Goal: Task Accomplishment & Management: Use online tool/utility

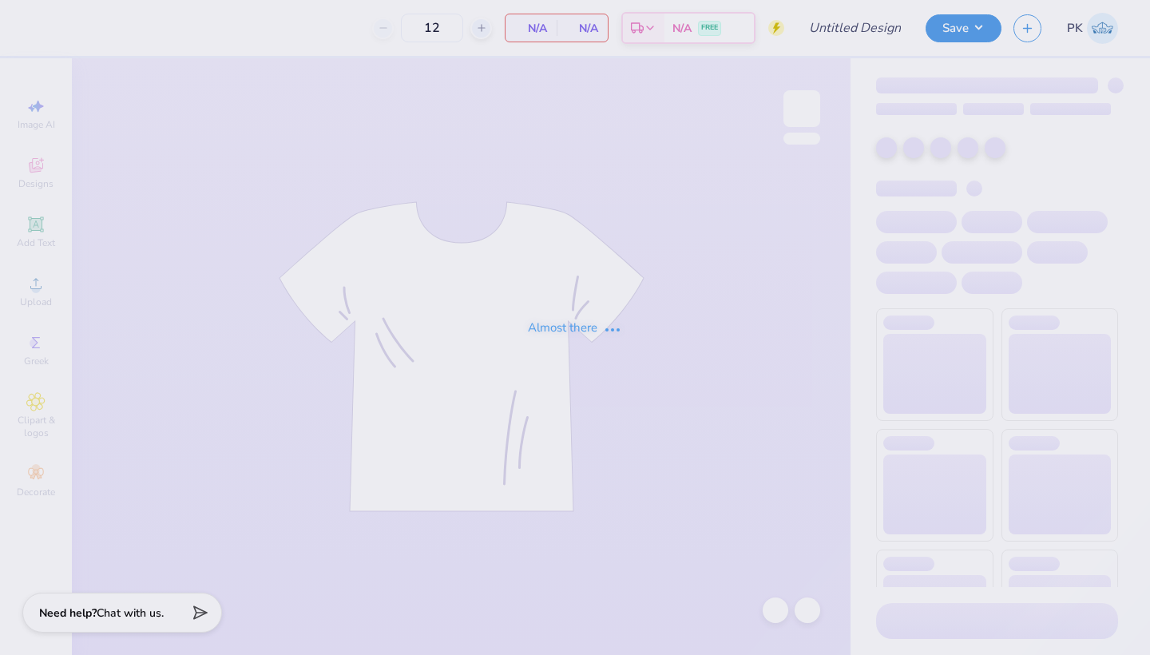
type input "Sweatset Drop #1"
type input "50"
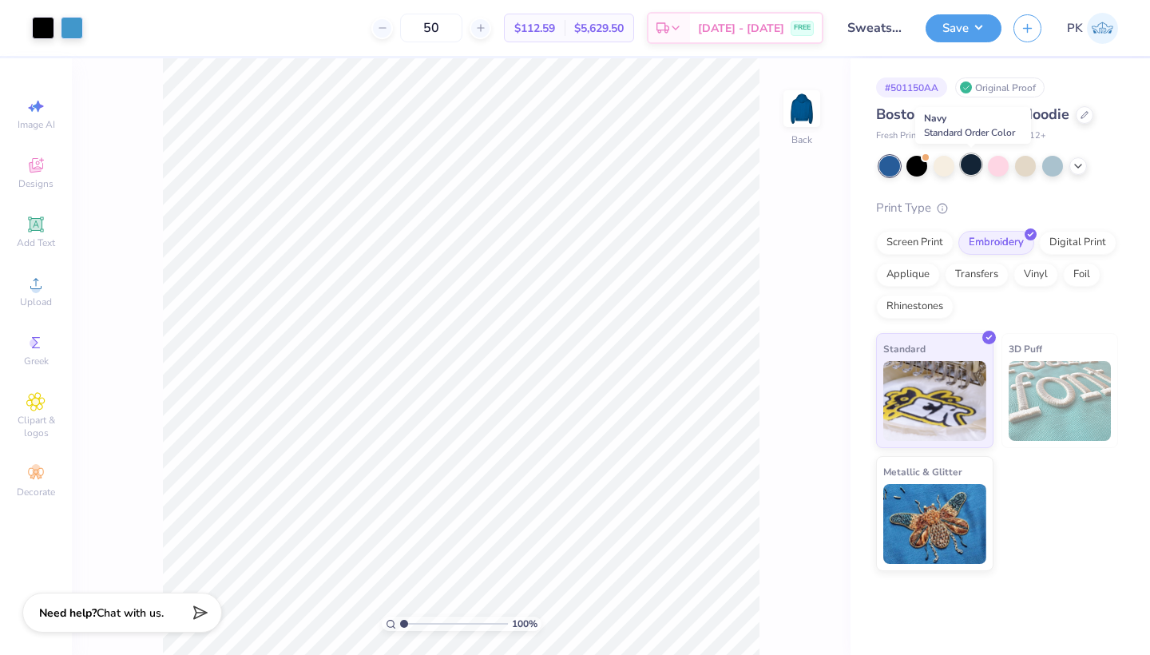
click at [977, 169] on div at bounding box center [971, 164] width 21 height 21
click at [934, 26] on button "Save" at bounding box center [964, 26] width 76 height 28
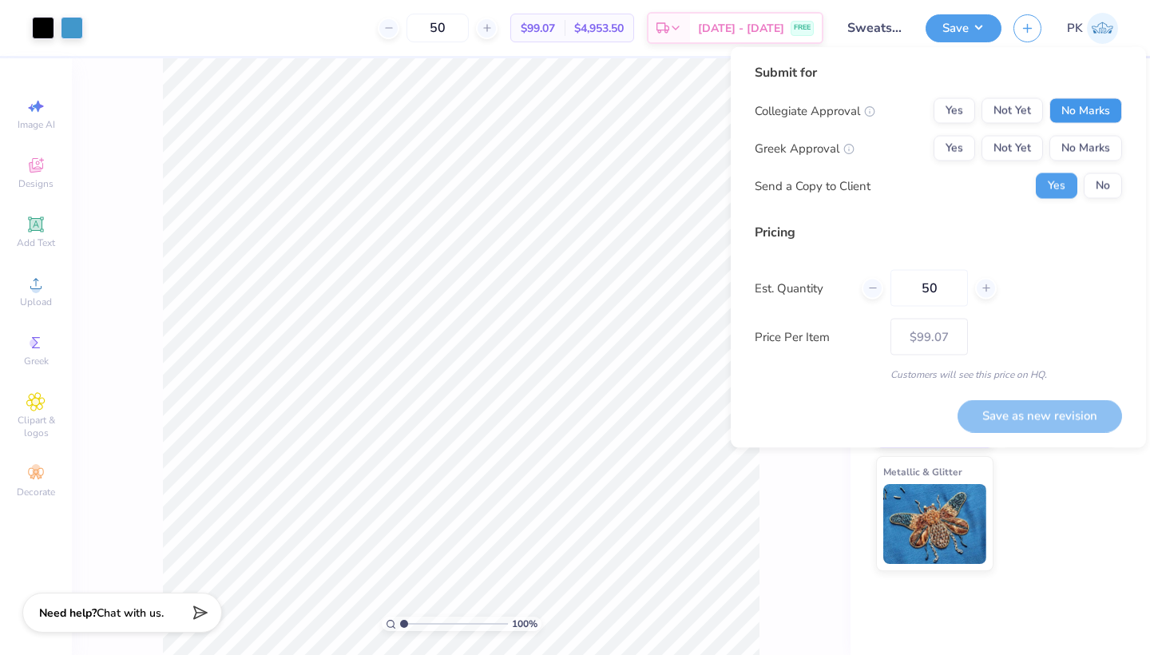
click at [1058, 116] on button "No Marks" at bounding box center [1086, 111] width 73 height 26
click at [954, 140] on button "Yes" at bounding box center [955, 149] width 42 height 26
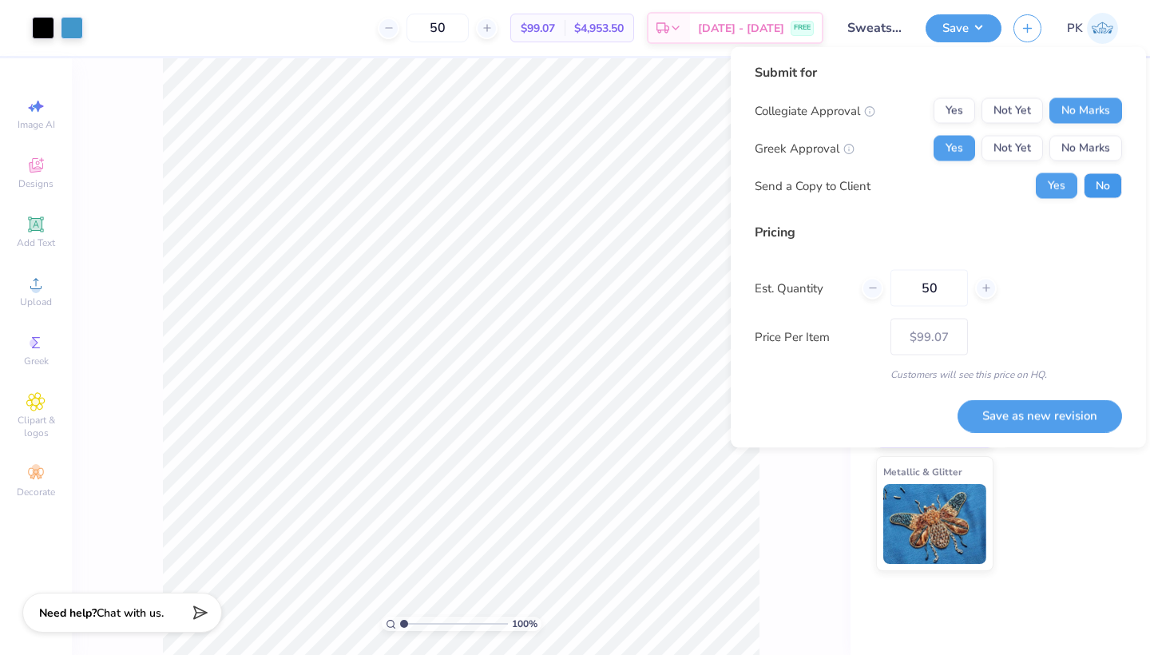
click at [1099, 189] on button "No" at bounding box center [1103, 186] width 38 height 26
click at [1020, 410] on button "Save as new revision" at bounding box center [1040, 415] width 165 height 33
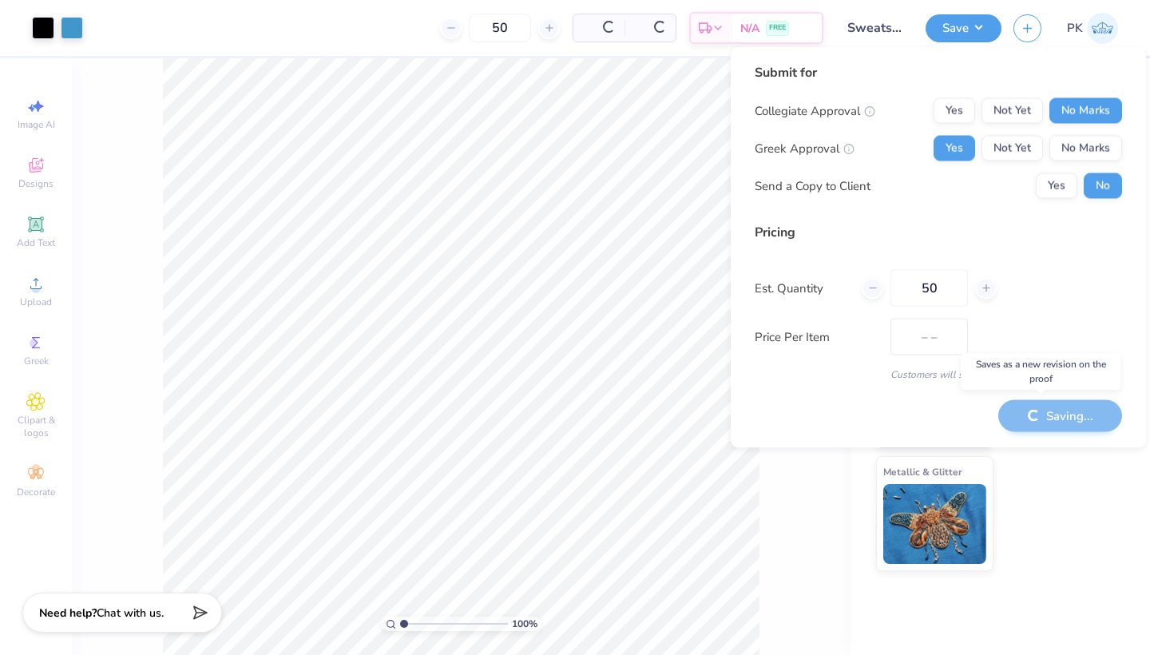
type input "$99.07"
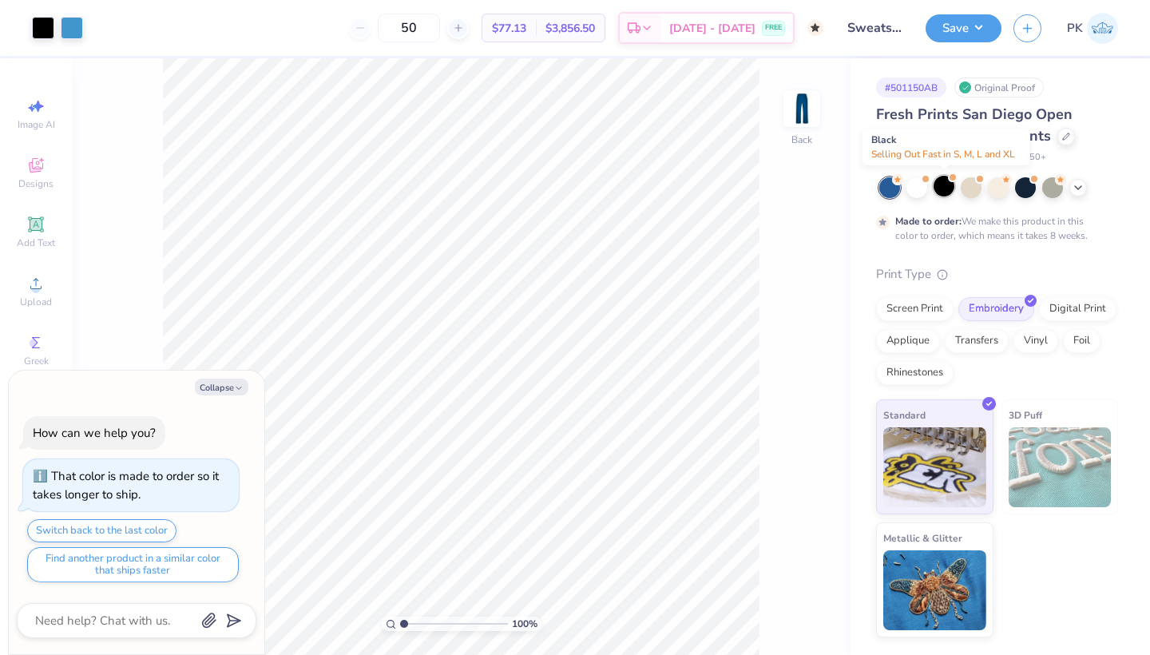
click at [946, 188] on div at bounding box center [944, 186] width 21 height 21
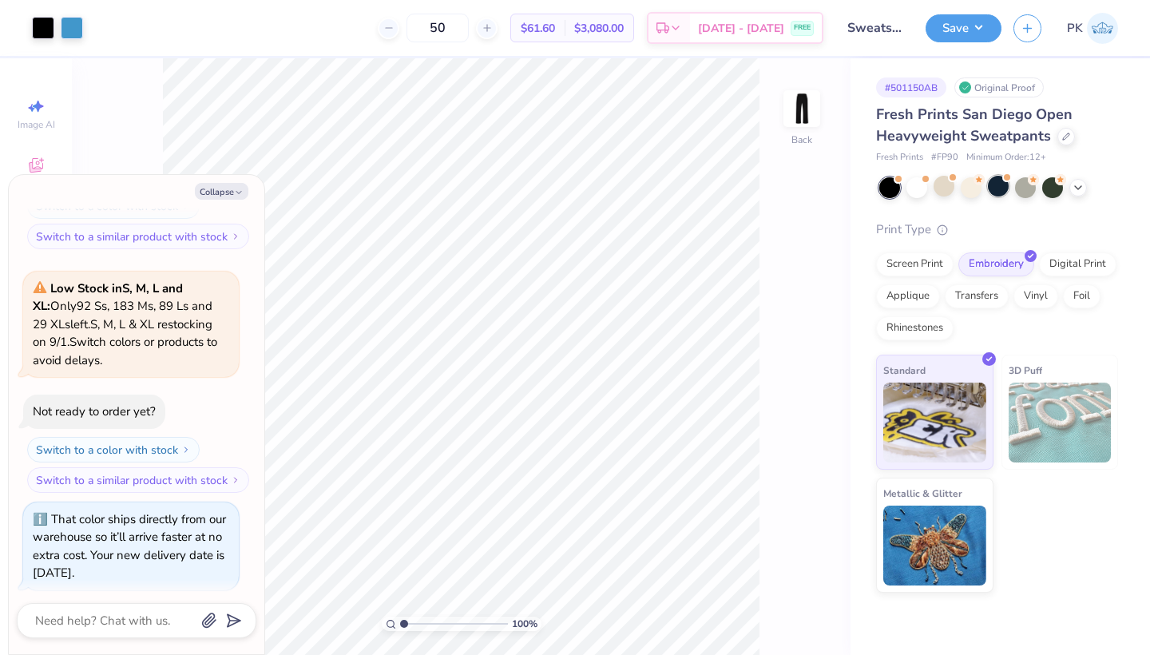
click at [999, 191] on div at bounding box center [998, 186] width 21 height 21
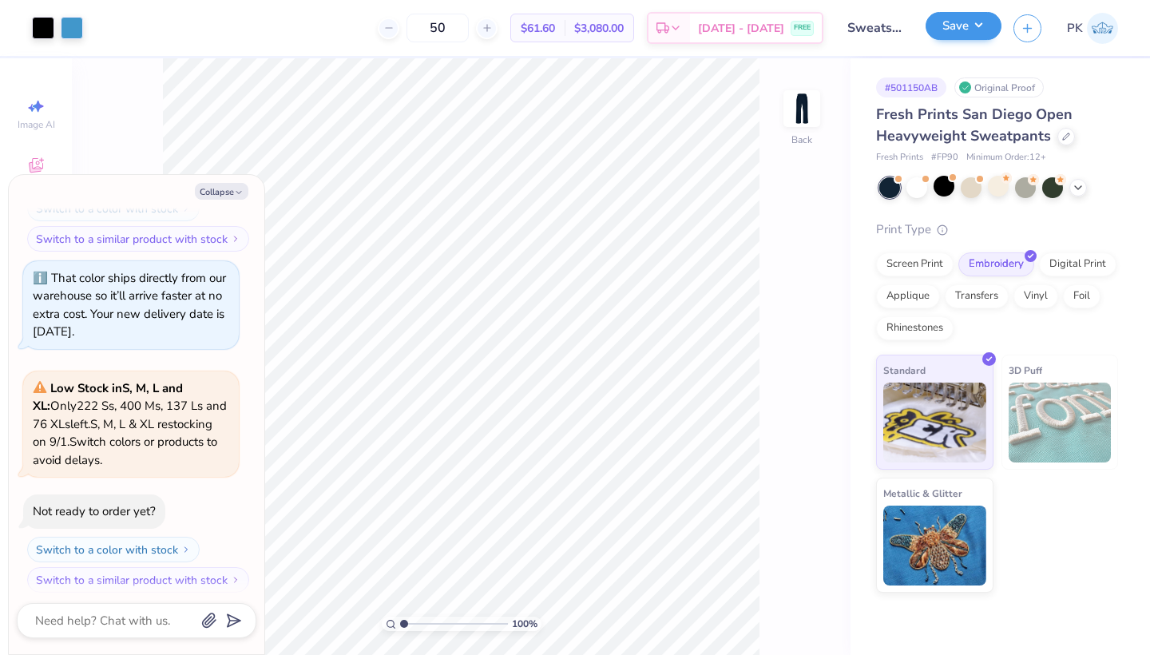
click at [935, 30] on button "Save" at bounding box center [964, 26] width 76 height 28
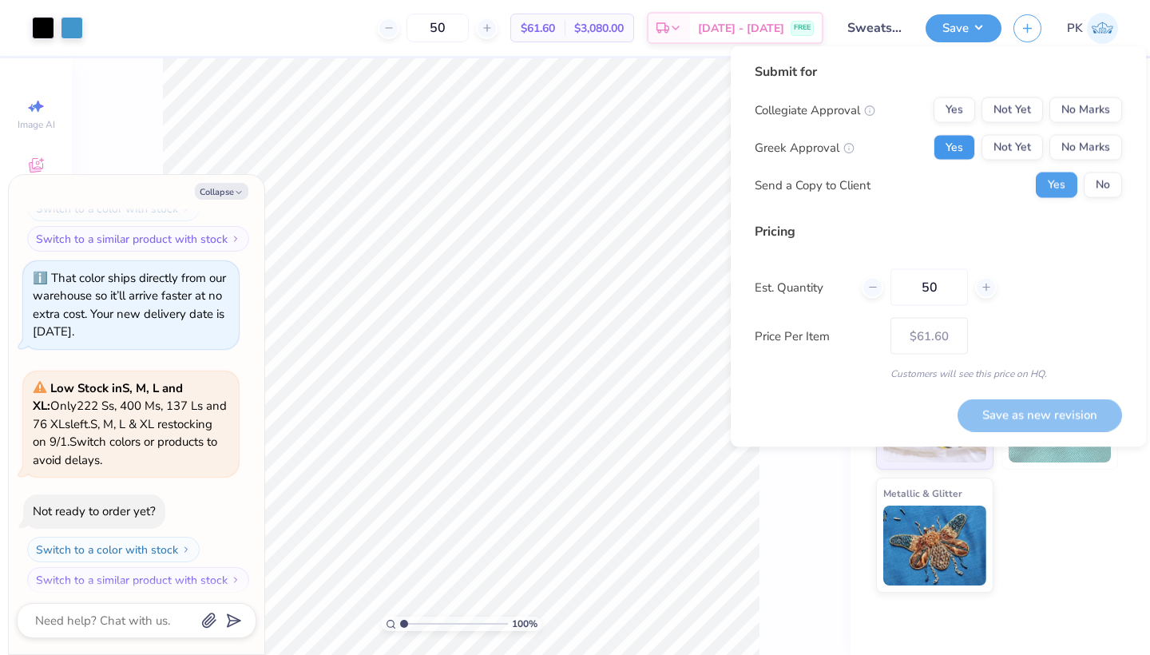
click at [965, 154] on button "Yes" at bounding box center [955, 148] width 42 height 26
click at [1065, 122] on button "No Marks" at bounding box center [1086, 110] width 73 height 26
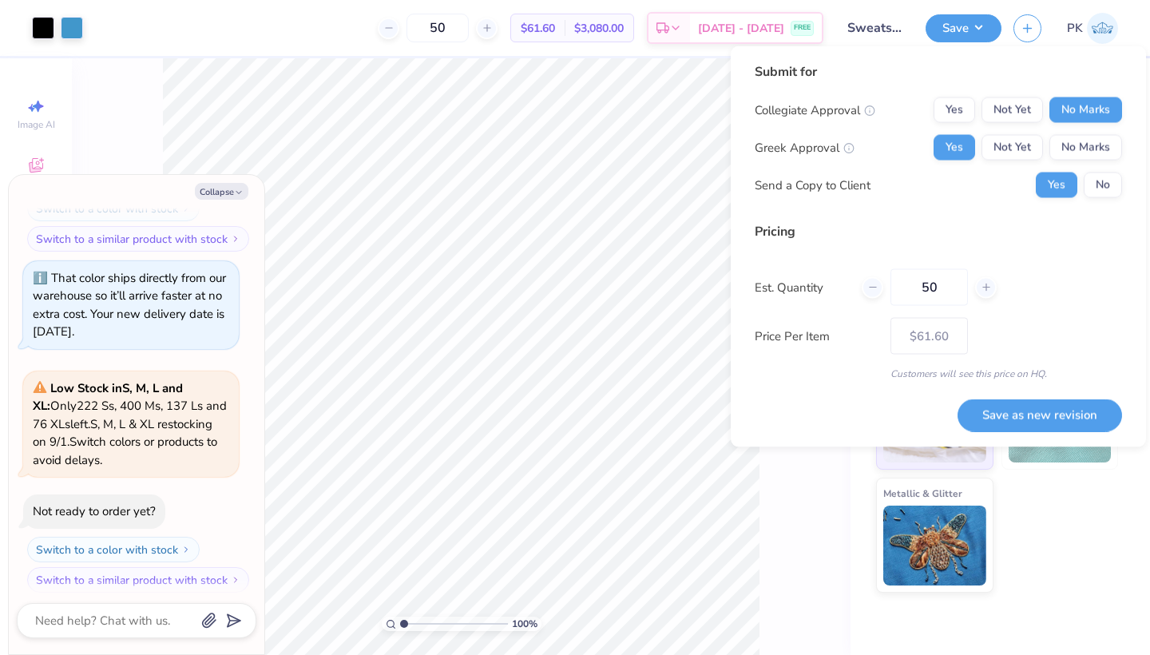
click at [1081, 178] on div "Yes No" at bounding box center [1079, 186] width 86 height 26
click at [1101, 185] on button "No" at bounding box center [1103, 186] width 38 height 26
type textarea "x"
click at [1015, 423] on button "Save as new revision" at bounding box center [1040, 415] width 165 height 33
type input "$61.60"
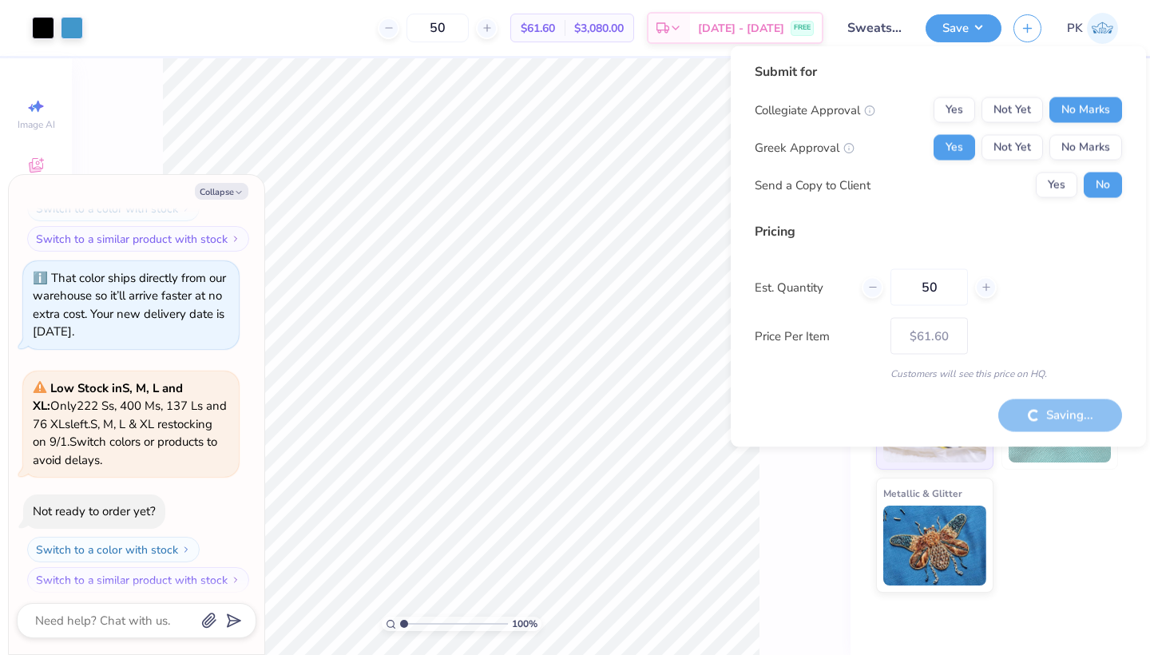
type textarea "x"
